Goal: Task Accomplishment & Management: Manage account settings

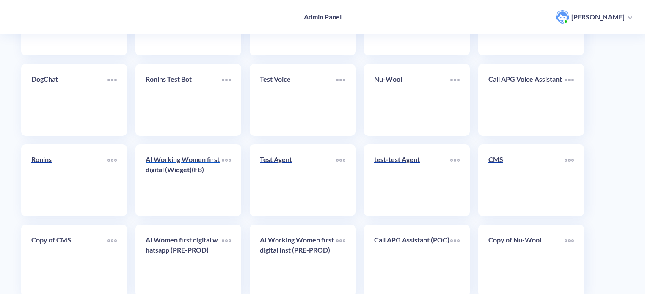
scroll to position [293, 0]
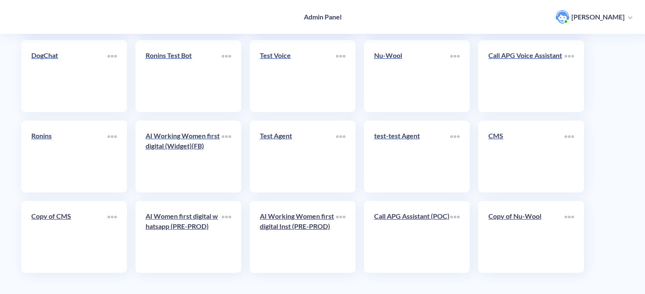
click at [182, 231] on p "AI Women first digital whatsapp (PRE-PROD)" at bounding box center [184, 221] width 76 height 20
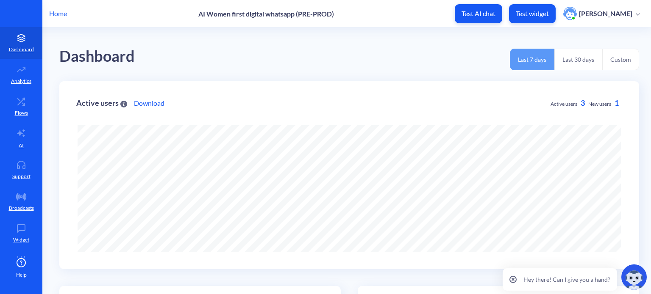
click at [514, 278] on icon at bounding box center [512, 279] width 7 height 7
click at [24, 134] on icon at bounding box center [21, 133] width 10 height 10
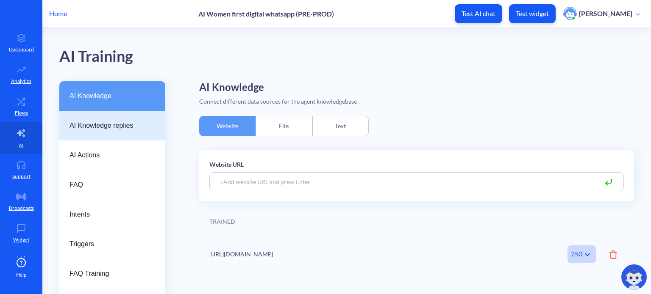
click at [107, 128] on span "AI Knowledge replies" at bounding box center [108, 126] width 79 height 10
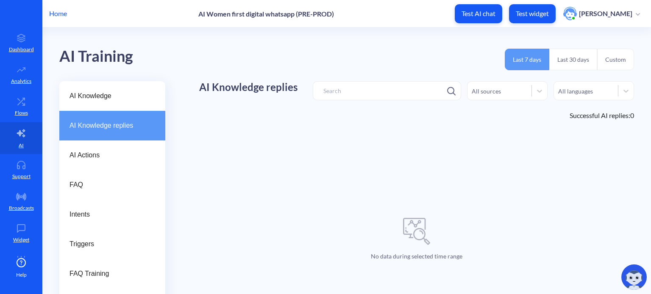
click at [578, 55] on button "Last 30 days" at bounding box center [573, 60] width 48 height 22
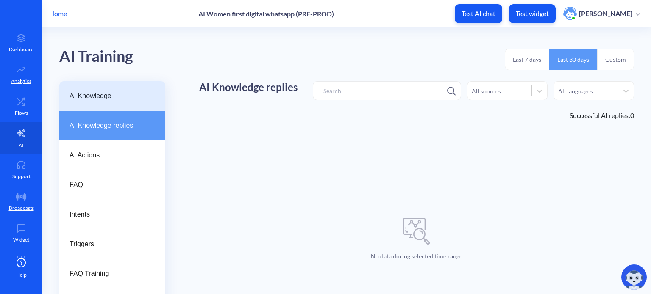
click at [120, 96] on span "AI Knowledge" at bounding box center [108, 96] width 79 height 10
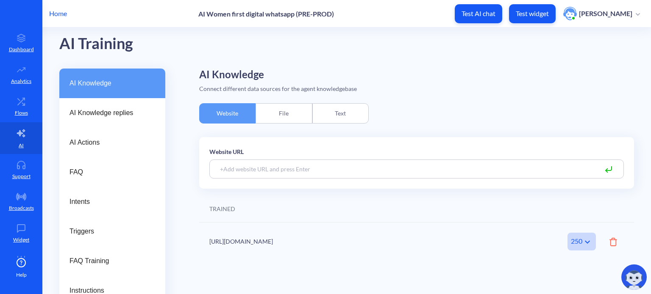
scroll to position [24, 0]
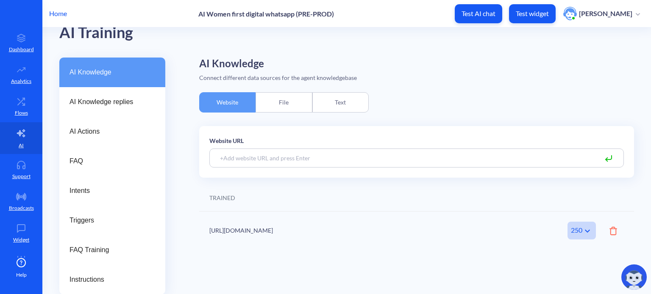
click at [288, 100] on div "File" at bounding box center [283, 102] width 56 height 20
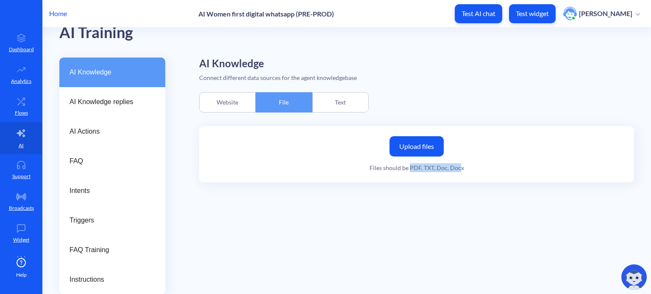
drag, startPoint x: 410, startPoint y: 166, endPoint x: 459, endPoint y: 166, distance: 49.1
click at [459, 166] on div "Files should be PDF, TXT, Doc, Docx" at bounding box center [416, 167] width 94 height 9
click at [332, 100] on div "Text" at bounding box center [340, 102] width 56 height 20
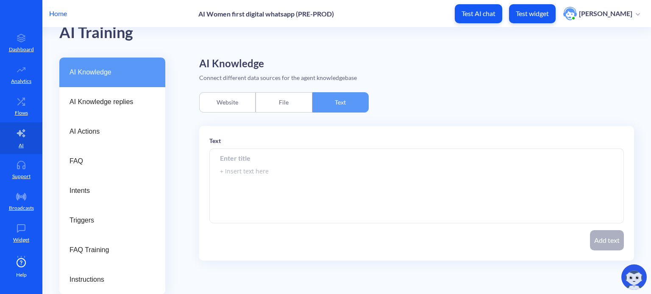
click at [221, 102] on div "Website" at bounding box center [227, 102] width 56 height 20
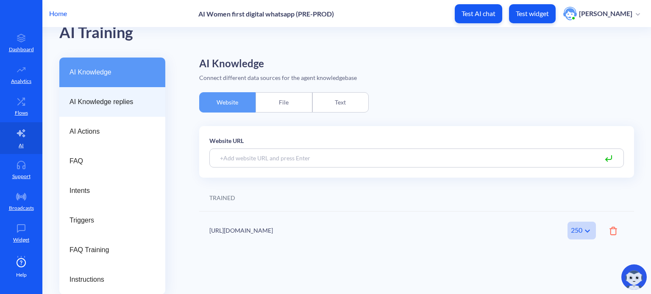
click at [95, 103] on span "AI Knowledge replies" at bounding box center [108, 102] width 79 height 10
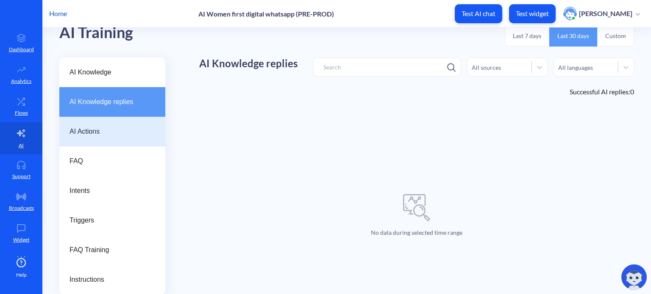
click at [100, 131] on span "AI Actions" at bounding box center [108, 132] width 79 height 10
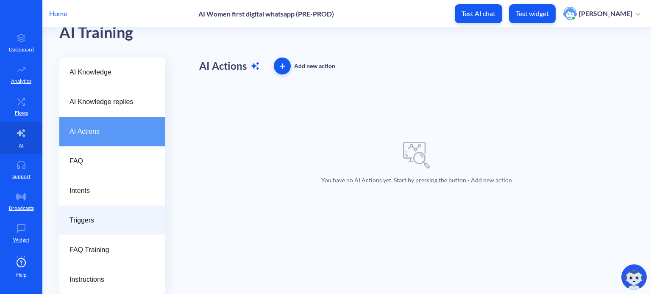
click at [95, 223] on span "Triggers" at bounding box center [108, 221] width 79 height 10
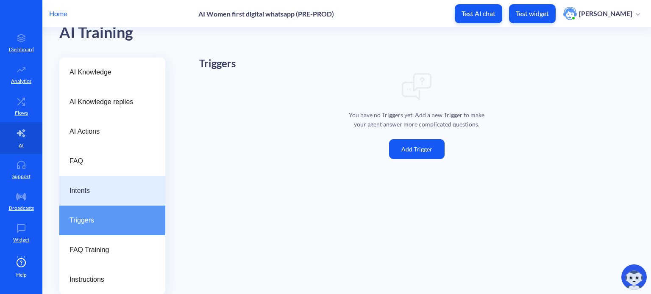
click at [98, 191] on span "Intents" at bounding box center [108, 191] width 79 height 10
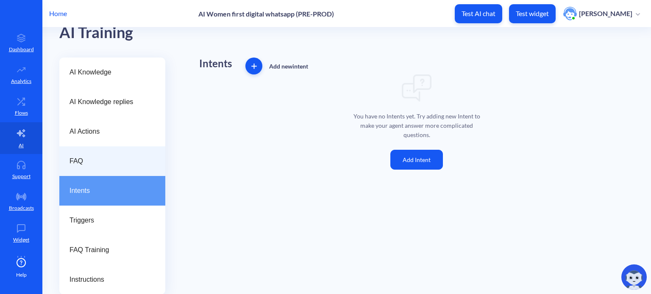
click at [95, 151] on div "FAQ" at bounding box center [112, 162] width 106 height 30
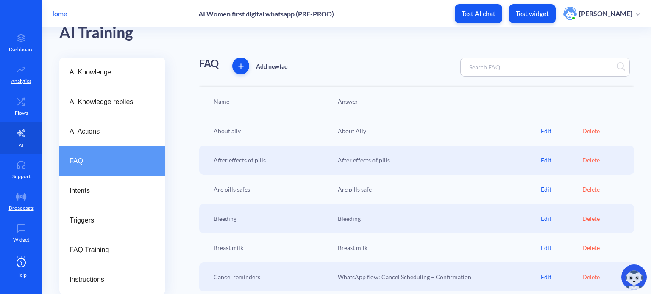
click at [547, 129] on div "Edit" at bounding box center [561, 131] width 42 height 9
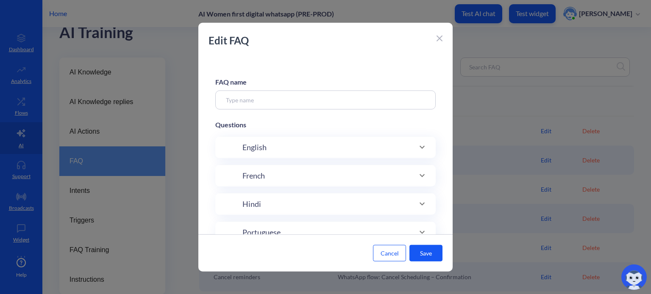
type input "About ally"
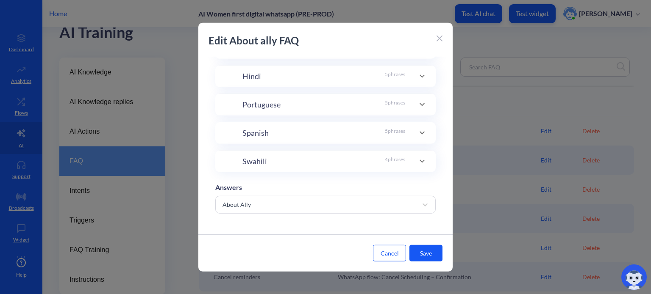
scroll to position [217, 0]
click at [442, 40] on div "Edit About ally FAQ" at bounding box center [325, 45] width 254 height 24
click at [441, 39] on icon at bounding box center [439, 39] width 6 height 6
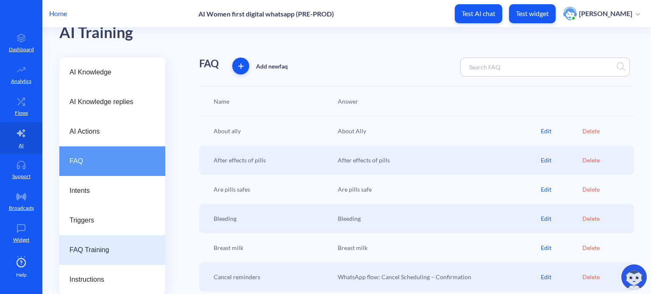
click at [114, 253] on span "FAQ Training" at bounding box center [108, 250] width 79 height 10
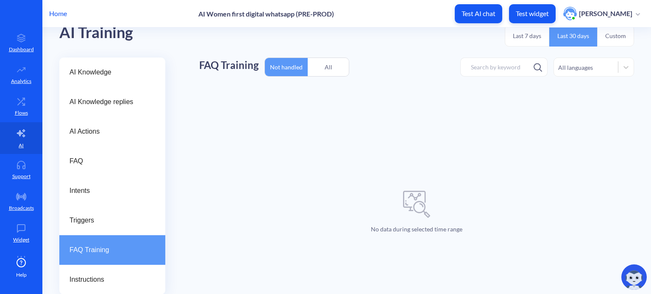
click at [324, 66] on div "All" at bounding box center [328, 67] width 41 height 20
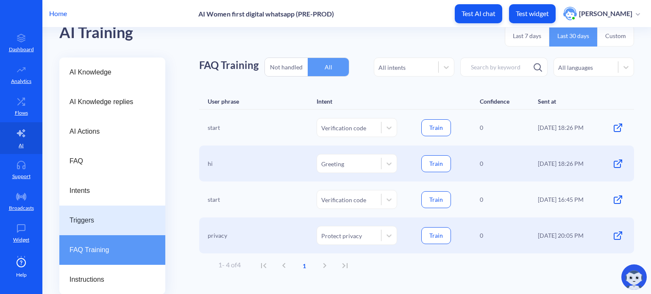
click at [97, 218] on span "Triggers" at bounding box center [108, 221] width 79 height 10
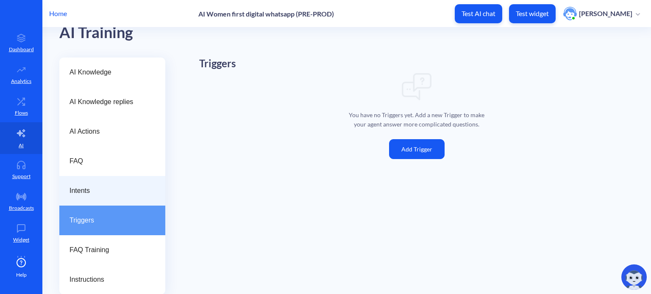
click at [97, 190] on span "Intents" at bounding box center [108, 191] width 79 height 10
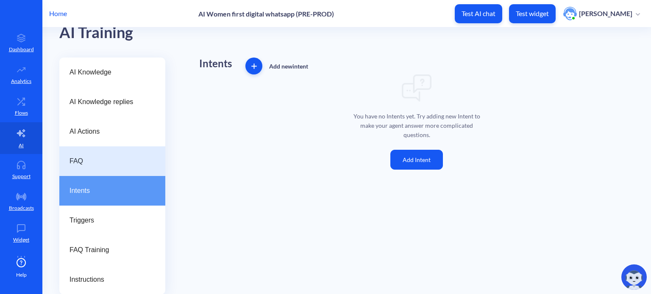
click at [95, 162] on span "FAQ" at bounding box center [108, 161] width 79 height 10
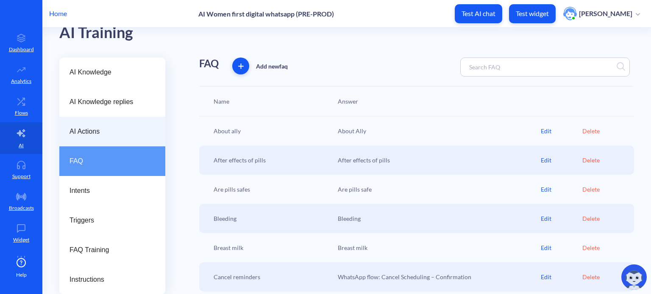
click at [85, 127] on span "AI Actions" at bounding box center [108, 132] width 79 height 10
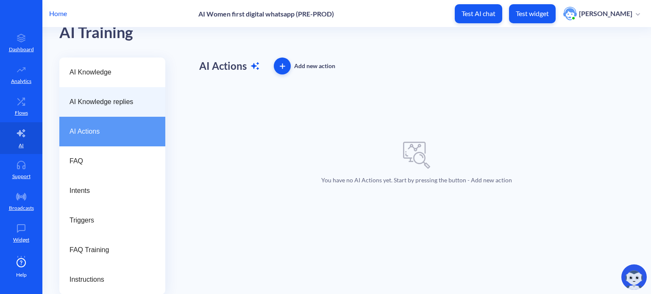
click at [105, 108] on div "AI Knowledge replies" at bounding box center [112, 102] width 106 height 30
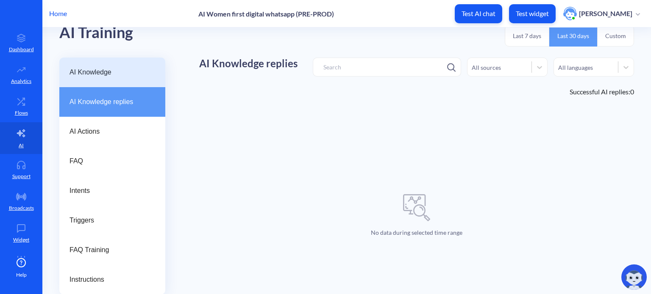
click at [104, 64] on div "AI Knowledge" at bounding box center [112, 73] width 106 height 30
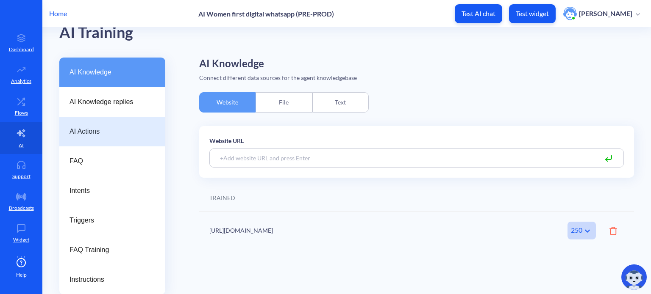
click at [97, 132] on span "AI Actions" at bounding box center [108, 132] width 79 height 10
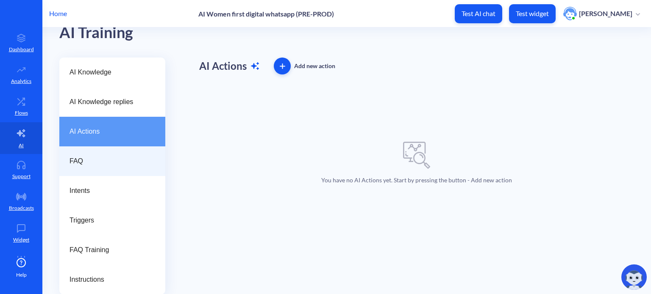
click at [97, 153] on div "FAQ" at bounding box center [112, 162] width 106 height 30
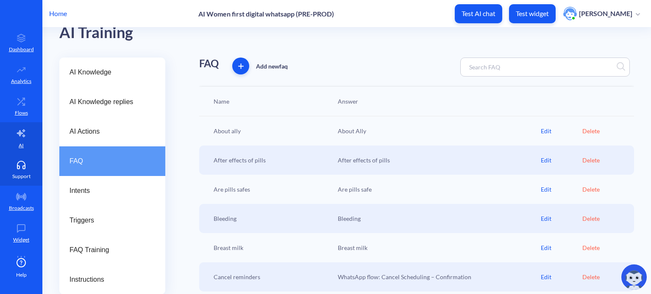
click at [28, 169] on icon at bounding box center [21, 165] width 17 height 8
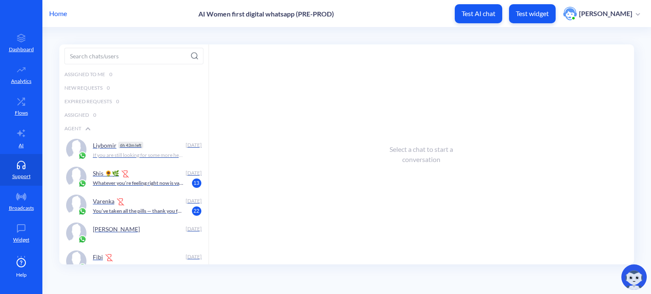
click at [63, 11] on p "Home" at bounding box center [58, 13] width 18 height 10
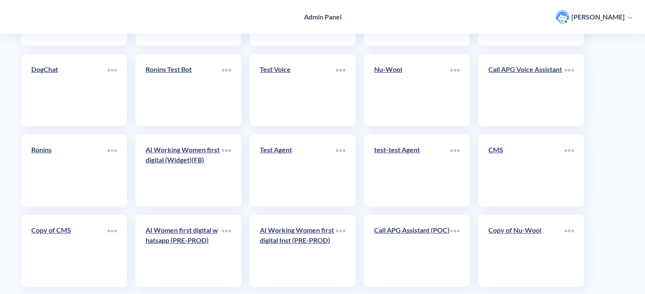
scroll to position [293, 0]
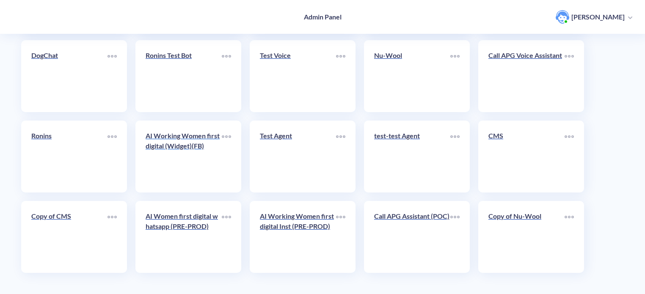
click at [175, 147] on p "AI Working Women first digital (Widget)(FB)" at bounding box center [184, 141] width 76 height 20
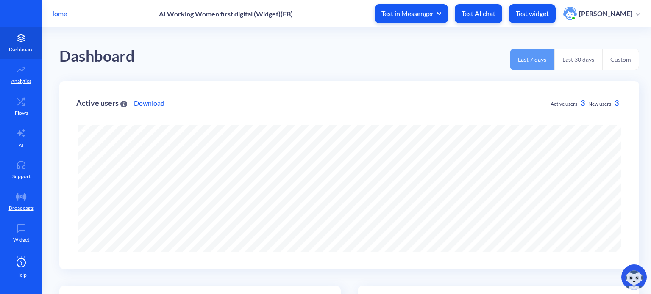
scroll to position [294, 651]
click at [15, 144] on link "AI" at bounding box center [21, 138] width 42 height 32
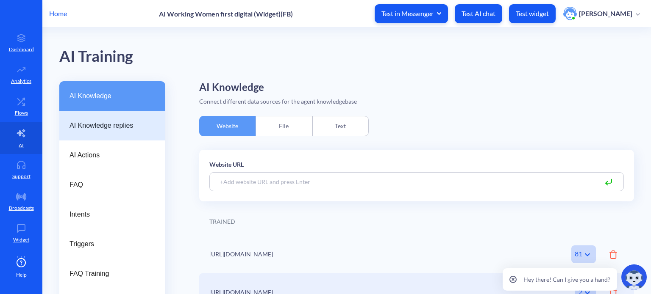
click at [92, 127] on span "AI Knowledge replies" at bounding box center [108, 126] width 79 height 10
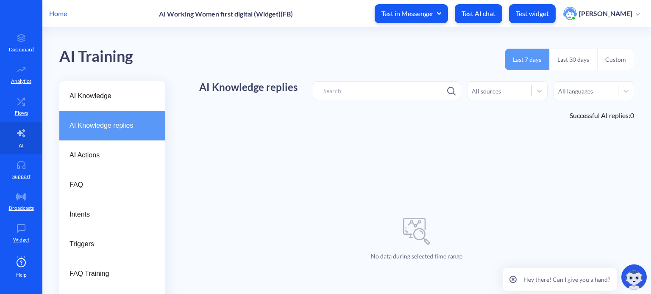
click at [578, 55] on button "Last 30 days" at bounding box center [573, 60] width 48 height 22
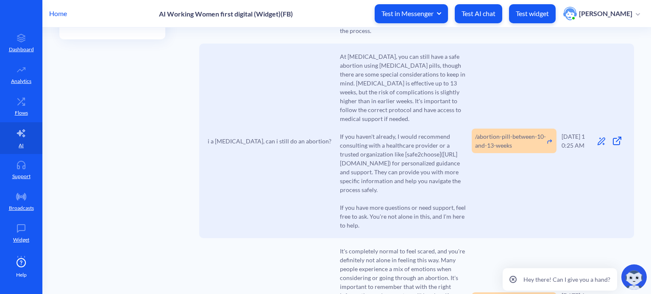
scroll to position [381, 0]
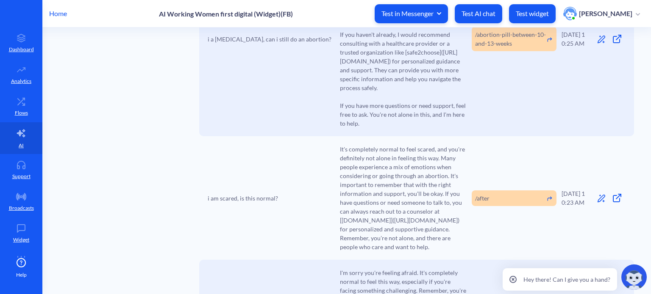
click at [365, 194] on span "It's completely normal to feel scared, and you're definitely not alone in feeli…" at bounding box center [403, 198] width 127 height 107
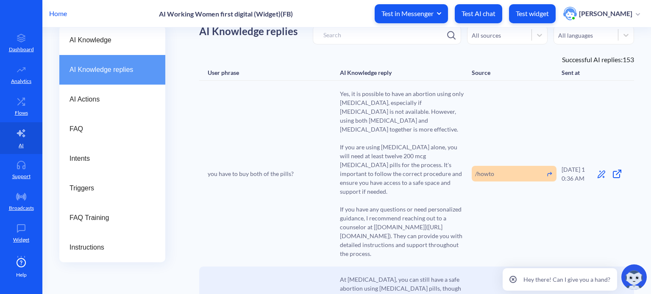
scroll to position [0, 0]
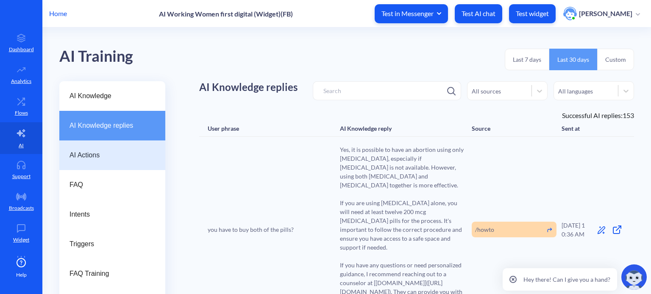
click at [104, 155] on span "AI Actions" at bounding box center [108, 155] width 79 height 10
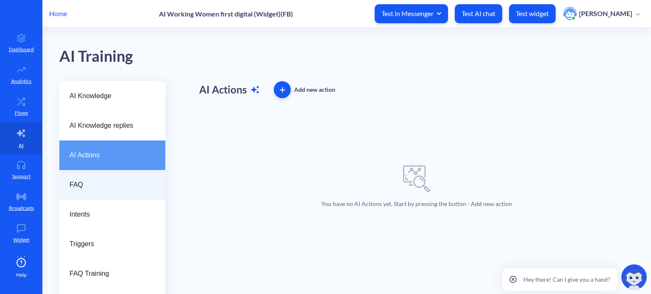
click at [95, 184] on span "FAQ" at bounding box center [108, 185] width 79 height 10
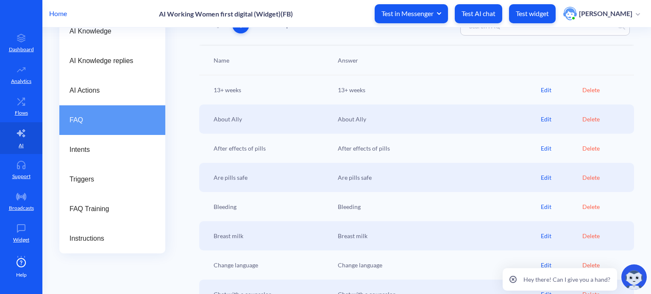
scroll to position [85, 0]
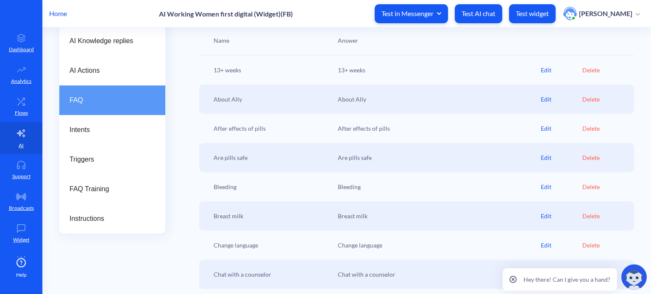
click at [544, 127] on div "Edit" at bounding box center [561, 128] width 42 height 9
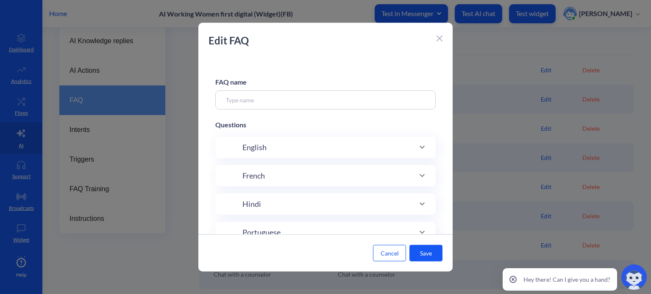
type input "After effects of pills"
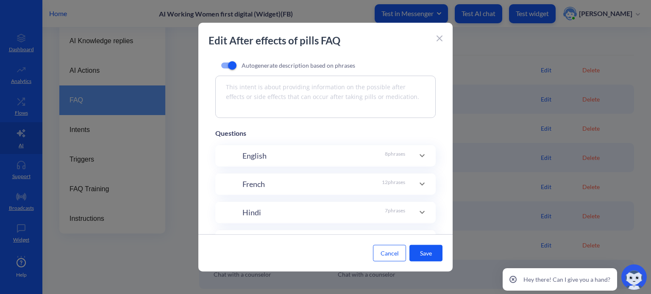
scroll to position [0, 0]
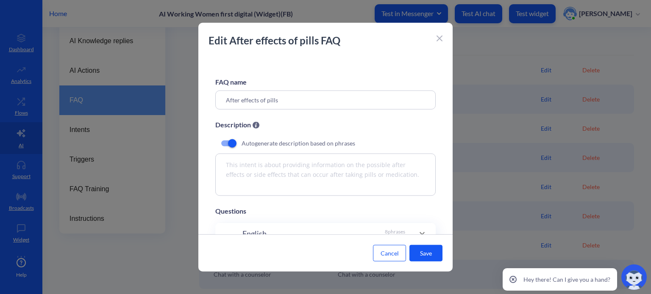
click at [442, 36] on div "Edit After effects of pills FAQ" at bounding box center [325, 45] width 254 height 24
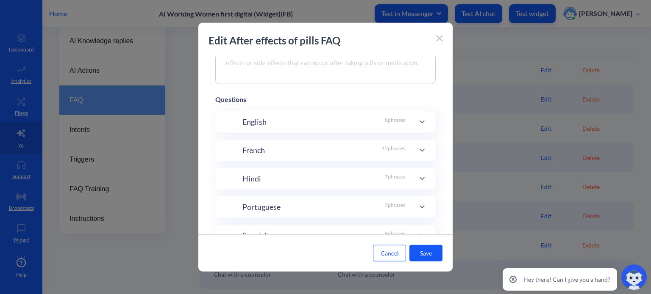
scroll to position [217, 0]
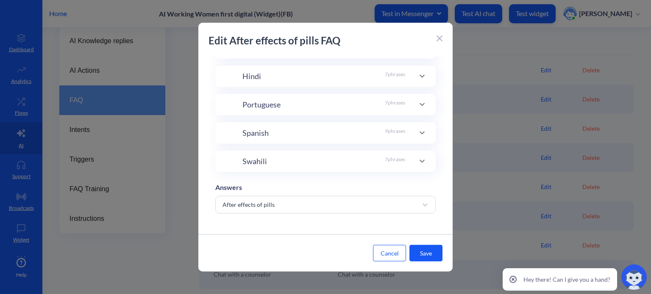
click at [439, 40] on icon at bounding box center [439, 39] width 6 height 6
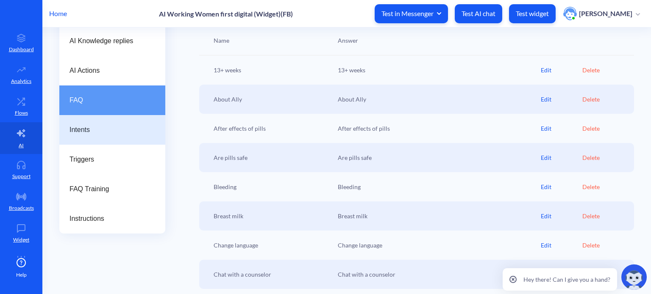
click at [85, 130] on span "Intents" at bounding box center [108, 130] width 79 height 10
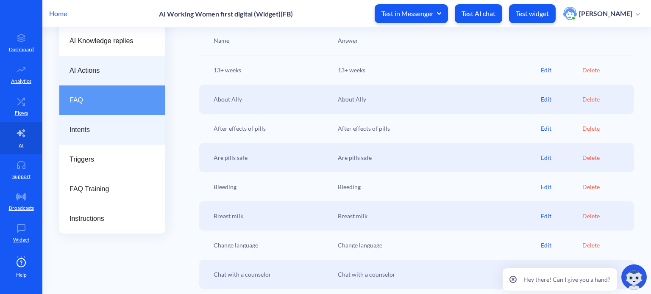
scroll to position [24, 0]
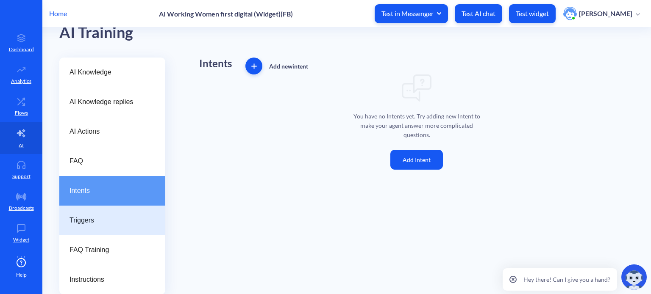
click at [116, 214] on div "Triggers" at bounding box center [112, 221] width 106 height 30
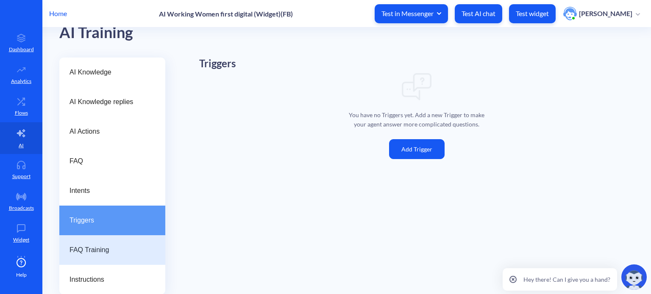
click at [109, 249] on span "FAQ Training" at bounding box center [108, 250] width 79 height 10
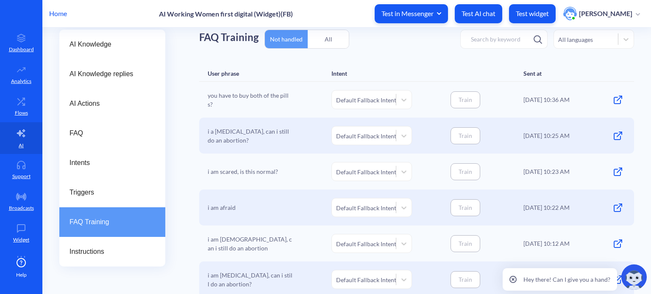
scroll to position [66, 0]
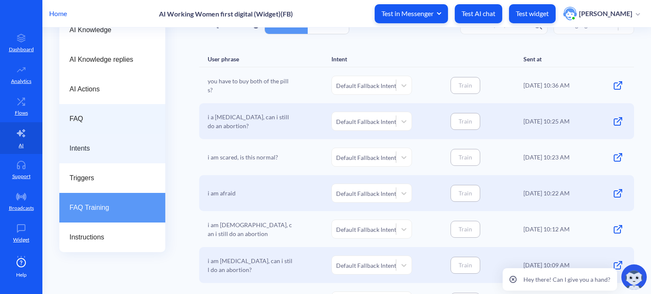
click at [110, 150] on span "Intents" at bounding box center [108, 149] width 79 height 10
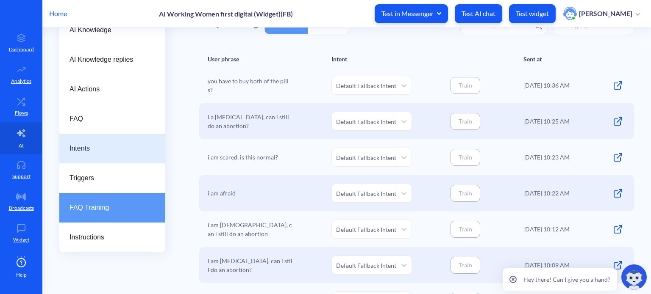
scroll to position [24, 0]
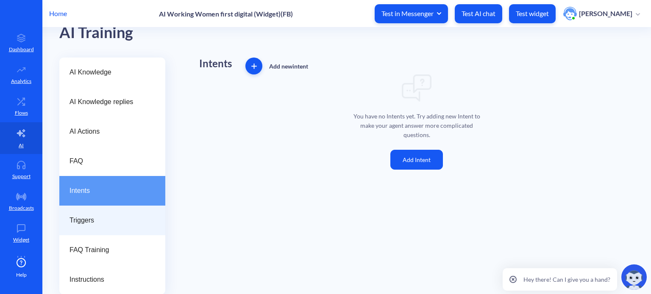
click at [94, 220] on span "Triggers" at bounding box center [108, 221] width 79 height 10
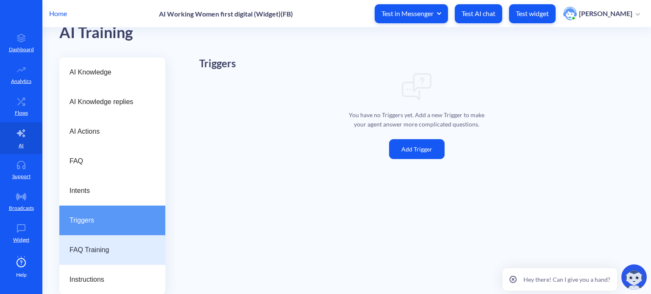
click at [108, 250] on span "FAQ Training" at bounding box center [108, 250] width 79 height 10
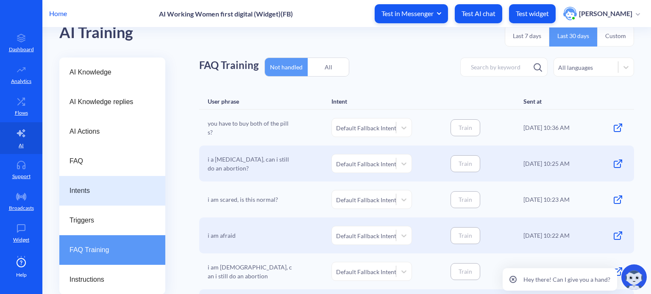
click at [98, 194] on span "Intents" at bounding box center [108, 191] width 79 height 10
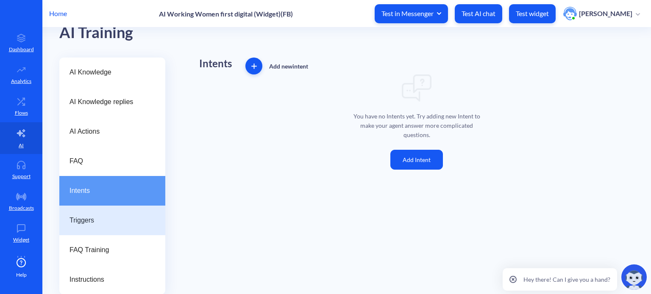
click at [92, 222] on span "Triggers" at bounding box center [108, 221] width 79 height 10
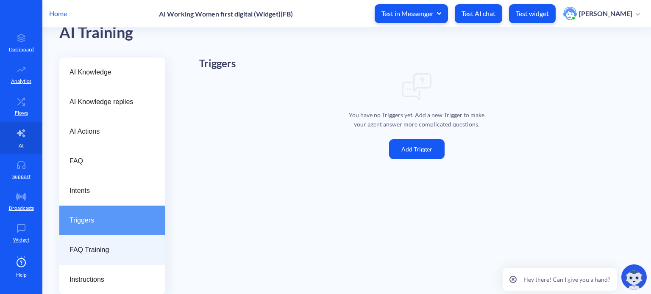
click at [93, 246] on span "FAQ Training" at bounding box center [108, 250] width 79 height 10
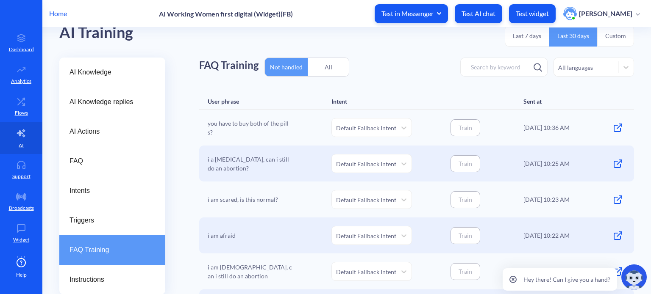
click at [64, 14] on p "Home" at bounding box center [58, 13] width 18 height 10
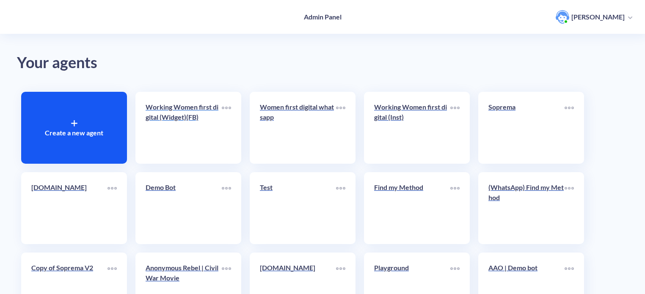
click at [185, 125] on div "Working Women first digital (Widget)(FB)" at bounding box center [184, 115] width 76 height 27
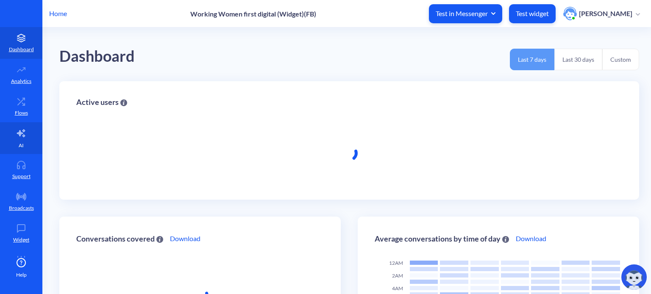
click at [24, 133] on icon at bounding box center [21, 133] width 10 height 10
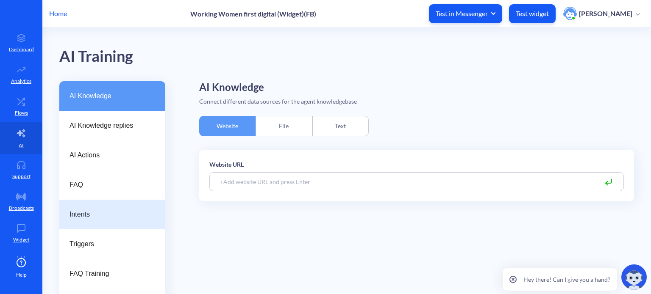
click at [96, 214] on span "Intents" at bounding box center [108, 215] width 79 height 10
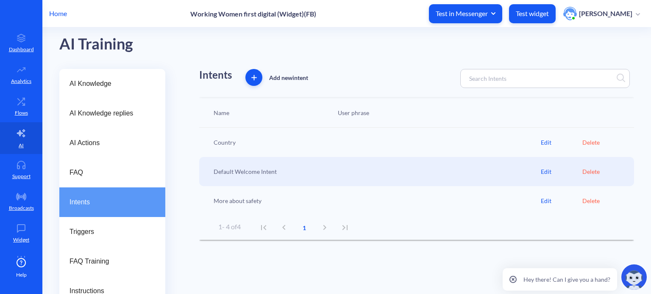
scroll to position [24, 0]
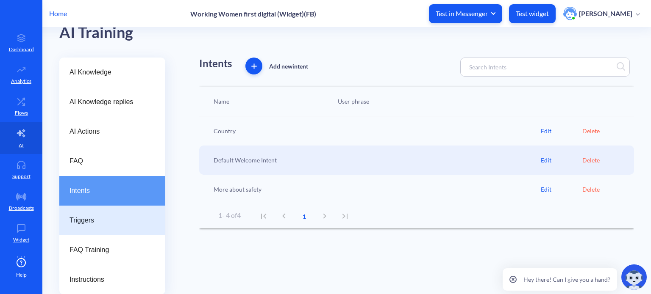
click at [90, 220] on span "Triggers" at bounding box center [108, 221] width 79 height 10
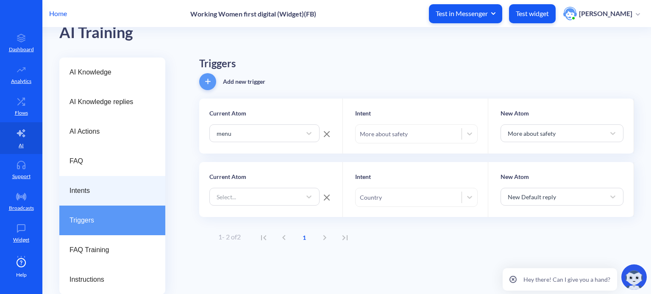
click at [89, 188] on span "Intents" at bounding box center [108, 191] width 79 height 10
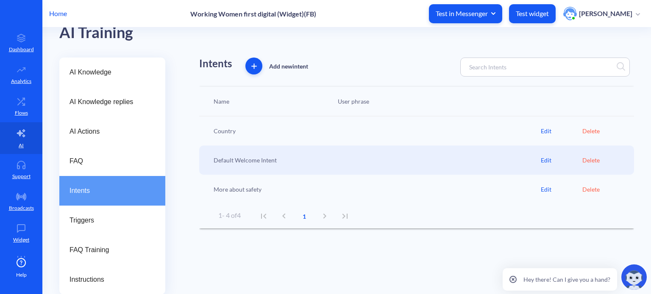
click at [544, 132] on div "Edit" at bounding box center [561, 131] width 42 height 9
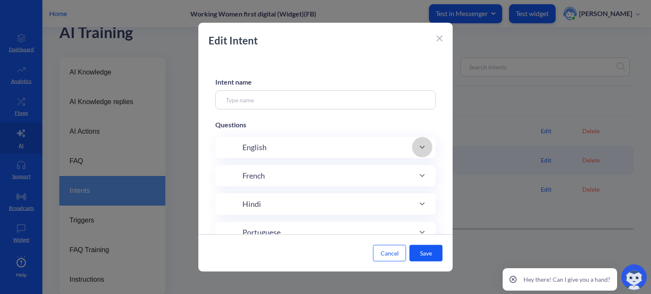
click at [421, 151] on icon at bounding box center [422, 147] width 10 height 10
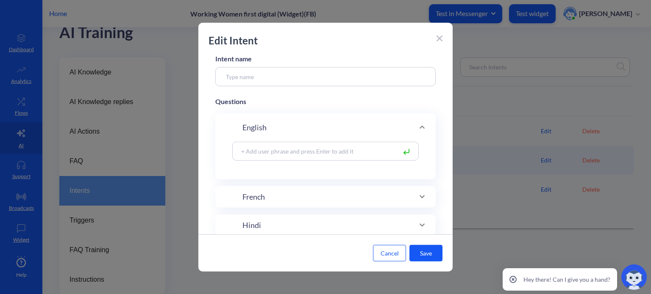
scroll to position [42, 0]
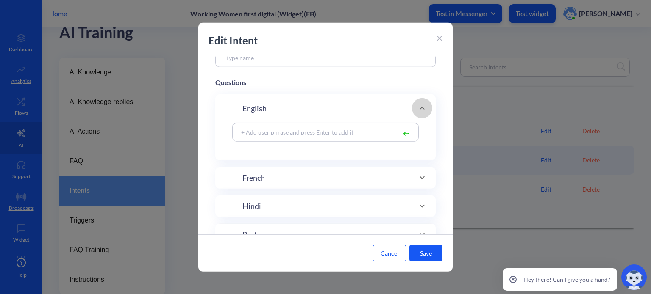
click at [423, 108] on icon at bounding box center [422, 108] width 10 height 10
type input "Country"
click at [420, 108] on icon at bounding box center [422, 108] width 10 height 10
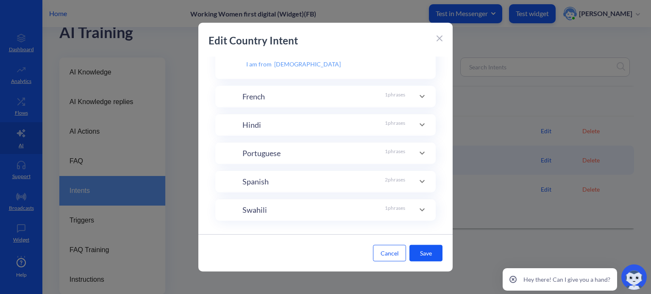
scroll to position [196, 0]
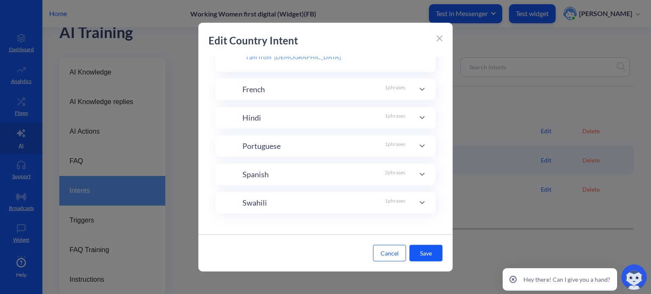
click at [440, 42] on div at bounding box center [439, 38] width 6 height 10
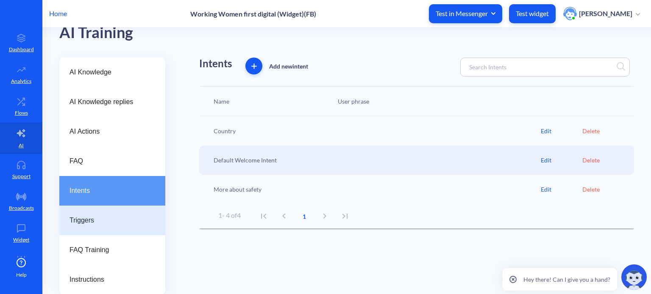
click at [105, 222] on span "Triggers" at bounding box center [108, 221] width 79 height 10
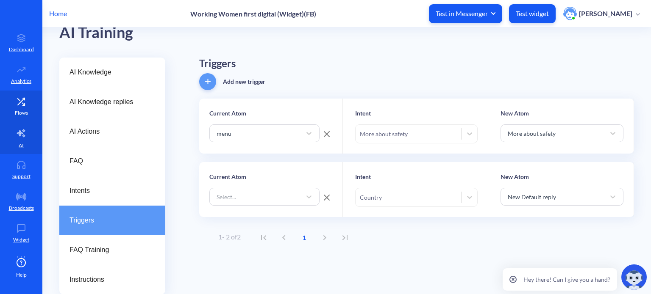
click at [24, 108] on link "Flows" at bounding box center [21, 107] width 42 height 32
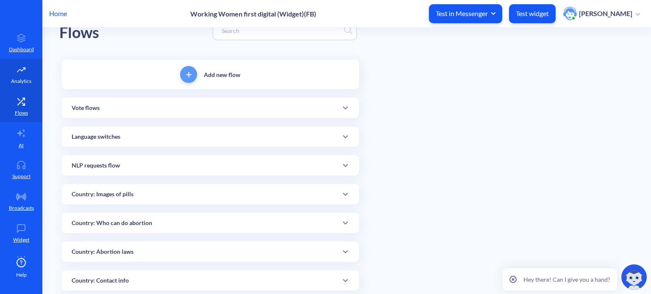
click at [21, 73] on icon at bounding box center [21, 70] width 17 height 8
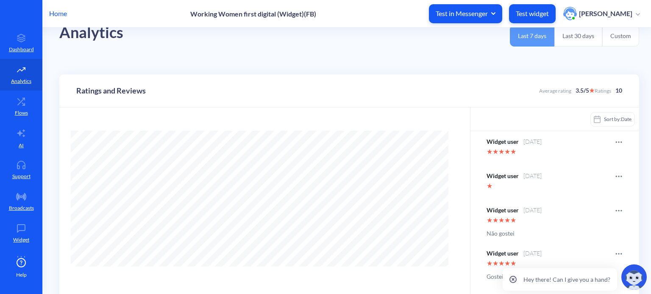
scroll to position [294, 651]
click at [19, 109] on p "Flows" at bounding box center [21, 113] width 13 height 8
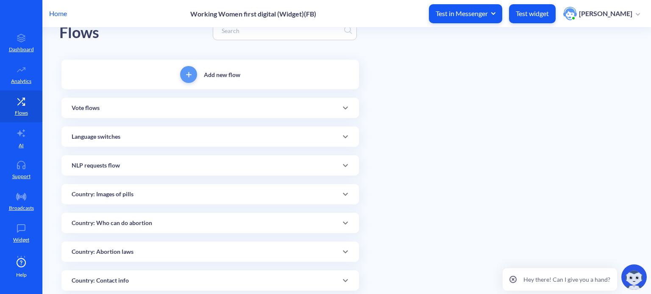
click at [249, 33] on input at bounding box center [280, 31] width 127 height 10
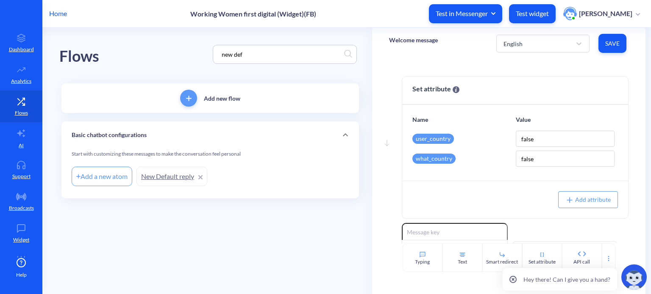
type input "new def"
click at [171, 183] on link "New Default reply" at bounding box center [171, 176] width 71 height 19
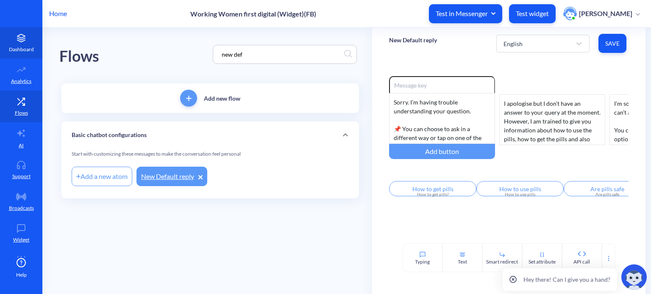
click at [25, 41] on icon at bounding box center [21, 38] width 17 height 8
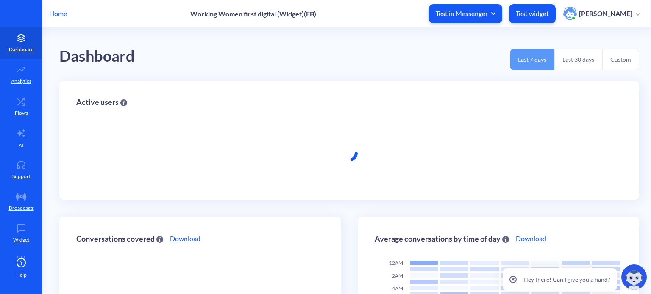
click at [54, 13] on p "Home" at bounding box center [58, 13] width 18 height 10
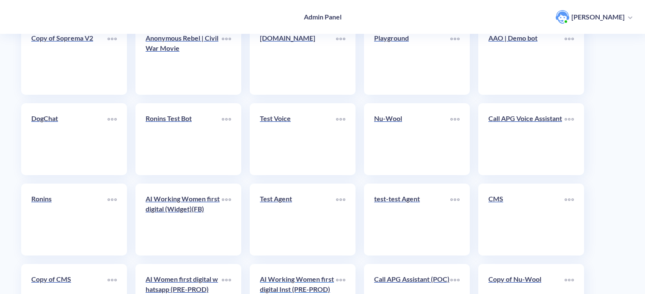
scroll to position [293, 0]
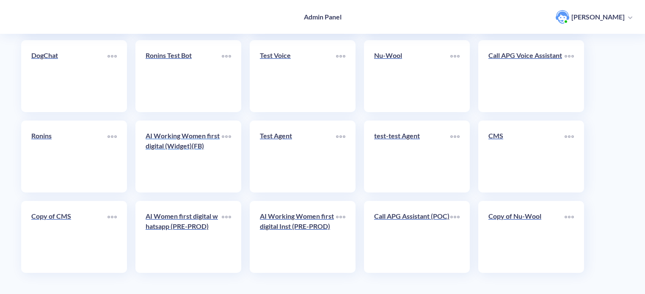
click at [204, 148] on p "AI Working Women first digital (Widget)(FB)" at bounding box center [184, 141] width 76 height 20
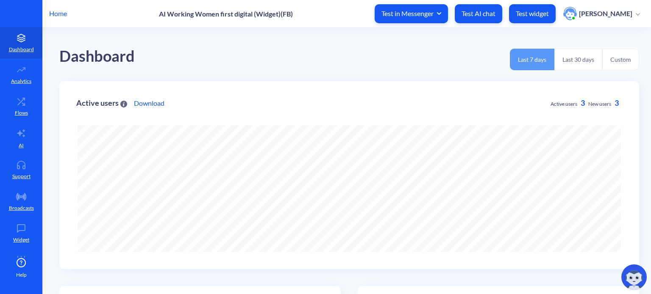
scroll to position [294, 651]
click at [438, 54] on div "Dashboard Last 7 days Last 30 days Custom" at bounding box center [348, 55] width 579 height 54
click at [19, 138] on icon at bounding box center [21, 133] width 10 height 10
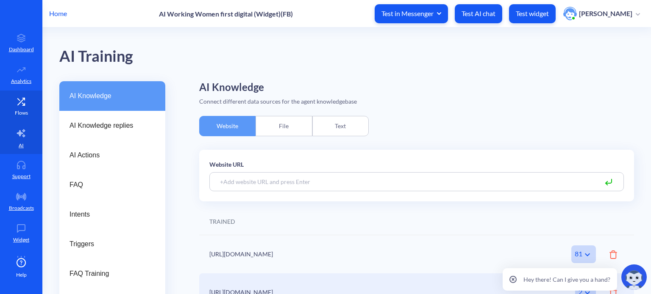
click at [22, 106] on link "Flows" at bounding box center [21, 107] width 42 height 32
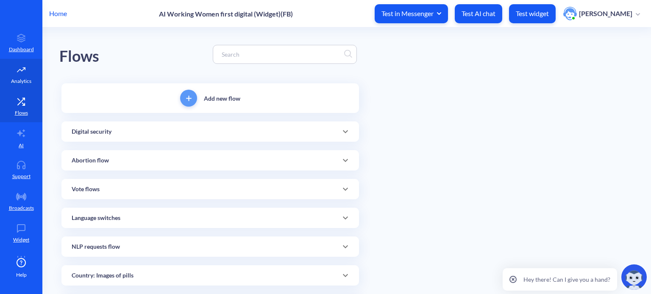
click at [23, 76] on link "Analytics" at bounding box center [21, 75] width 42 height 32
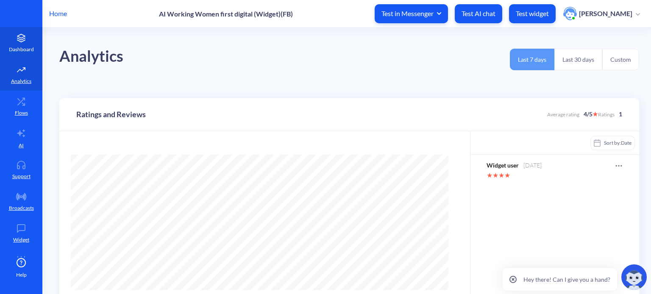
click at [22, 42] on icon at bounding box center [21, 38] width 17 height 8
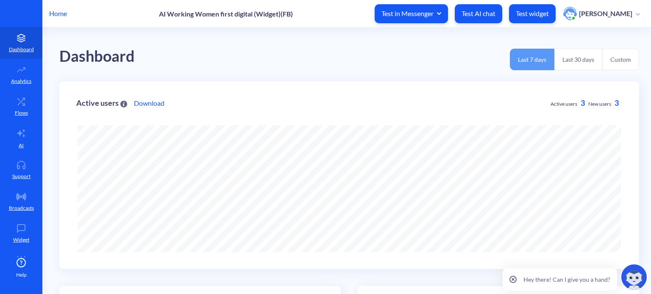
click at [513, 281] on icon at bounding box center [512, 279] width 7 height 7
